Goal: Check status: Check status

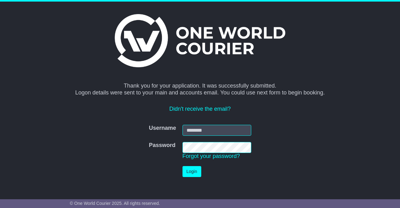
type input "**********"
click at [193, 172] on button "Login" at bounding box center [192, 171] width 19 height 11
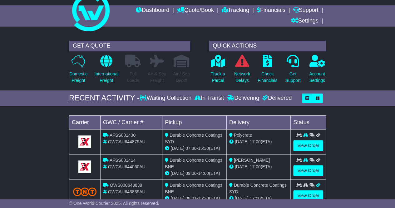
scroll to position [20, 0]
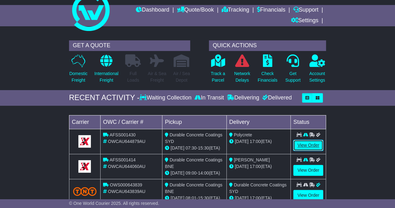
click at [311, 143] on link "View Order" at bounding box center [309, 145] width 30 height 11
